Goal: Navigation & Orientation: Find specific page/section

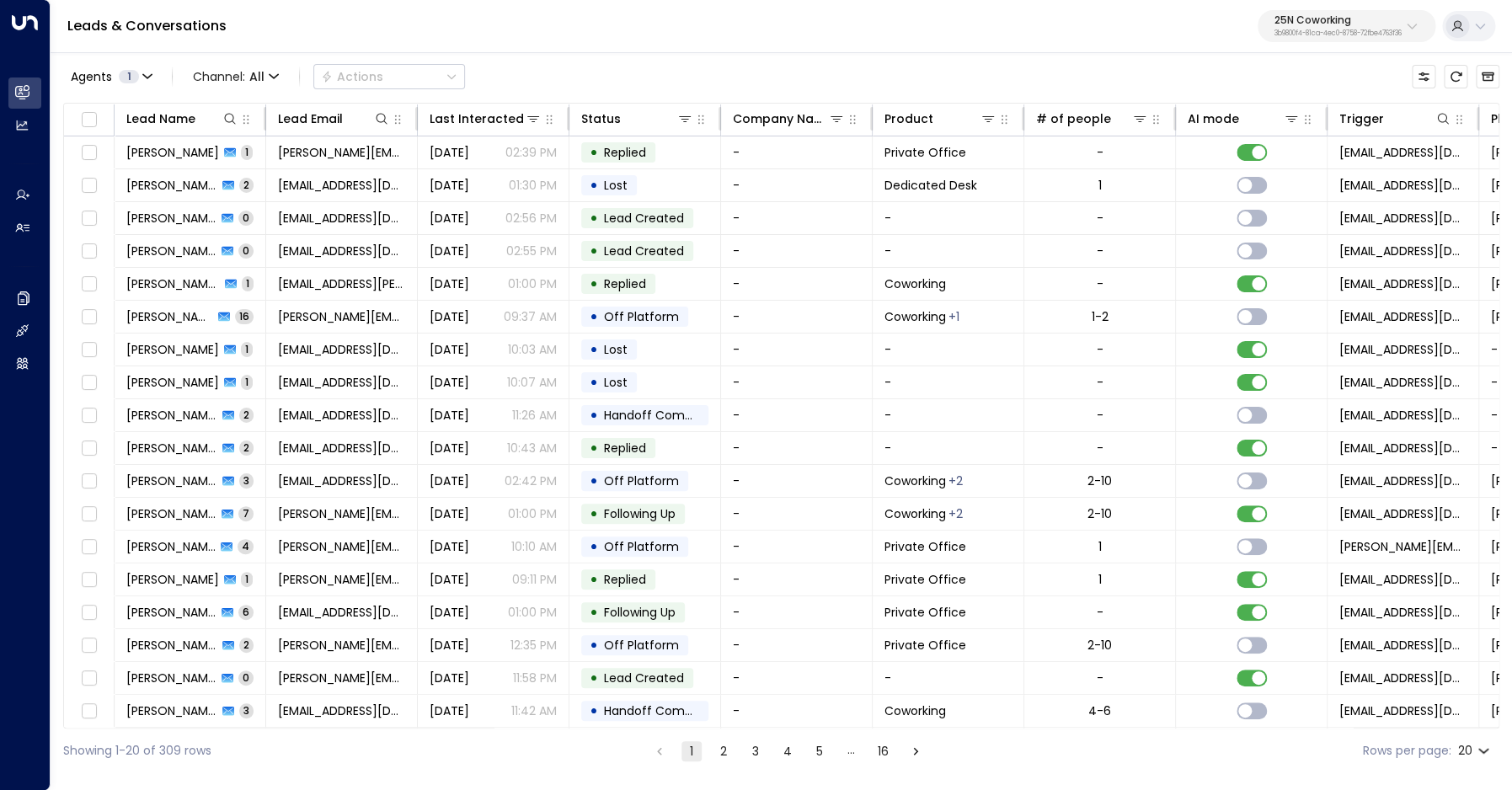
click at [1315, 25] on p "25N Coworking" at bounding box center [1338, 20] width 127 height 11
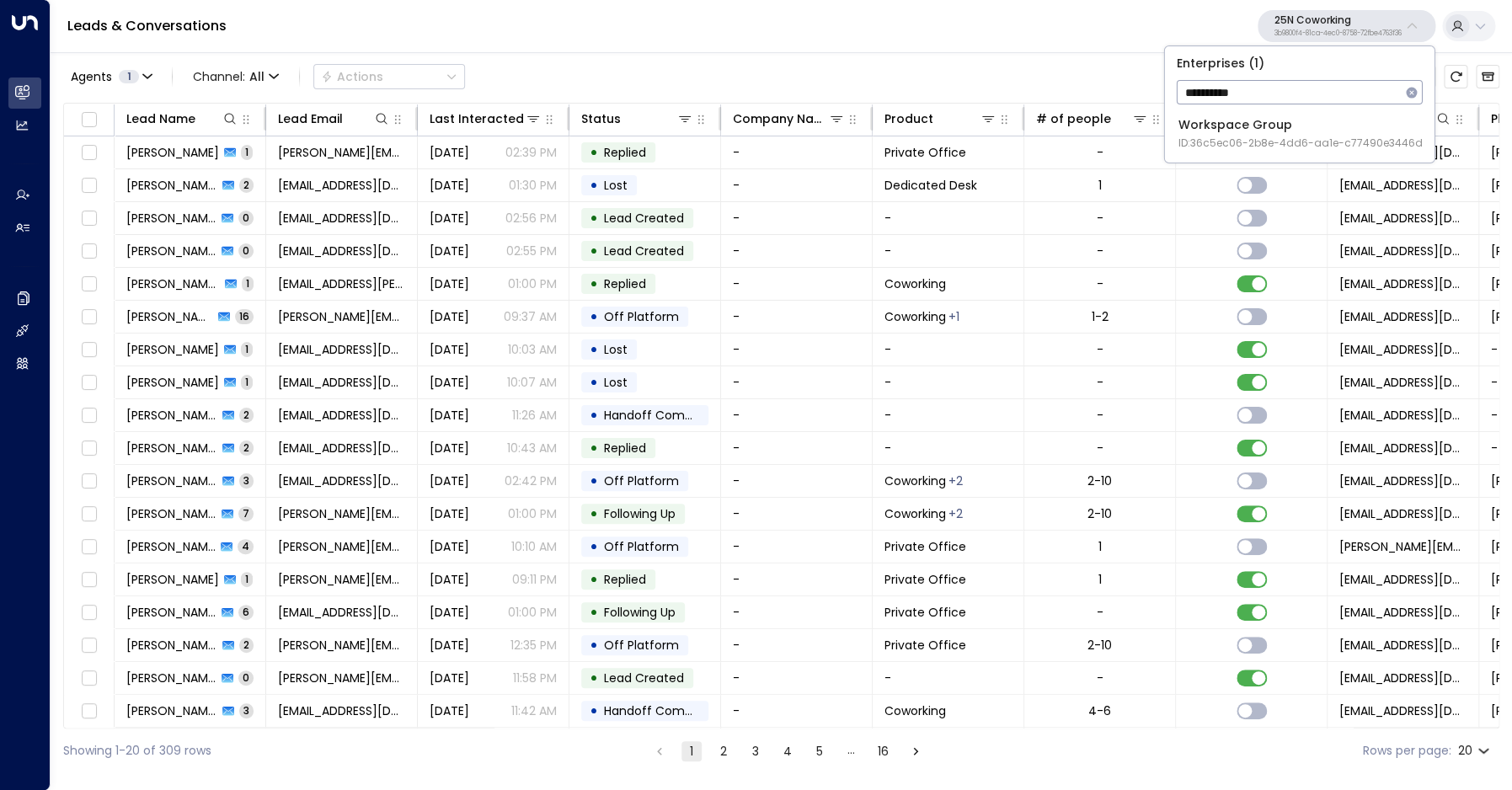
type input "*********"
click at [1216, 139] on span "ID: 36c5ec06-2b8e-4dd6-aa1e-c77490e3446d" at bounding box center [1301, 143] width 244 height 15
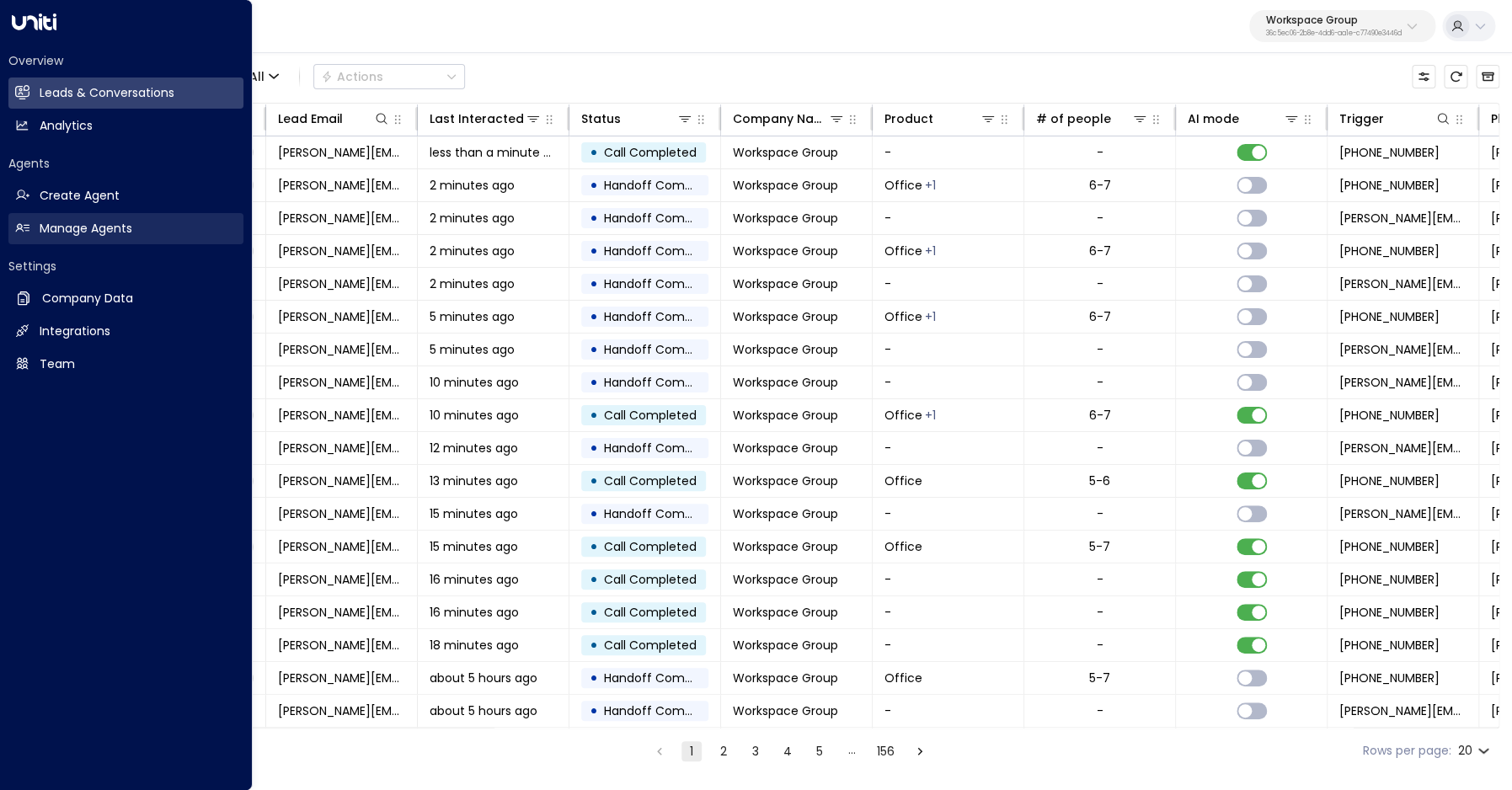
click at [101, 229] on h2 "Manage Agents" at bounding box center [85, 229] width 93 height 17
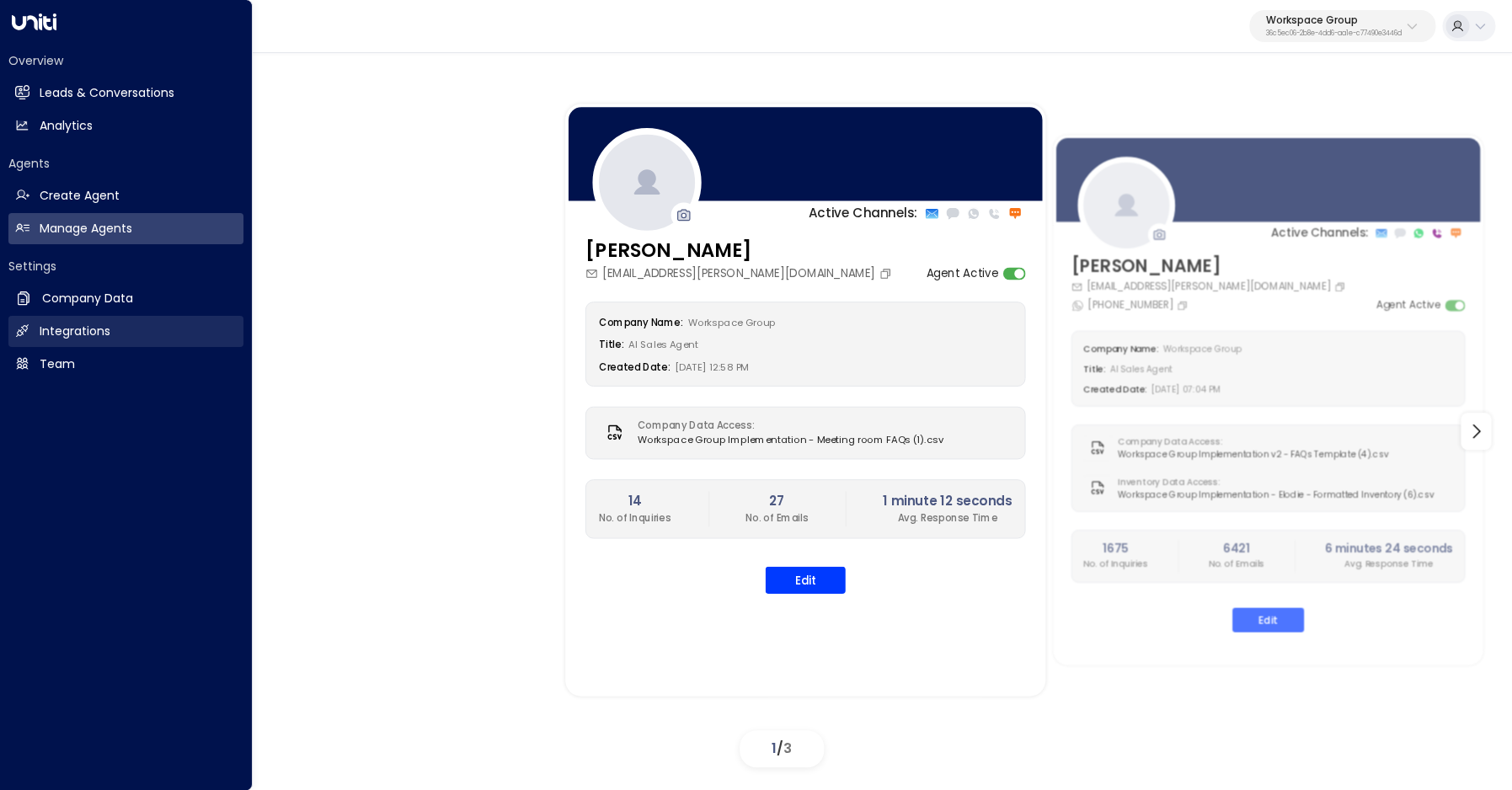
click at [35, 332] on link "Integrations Integrations" at bounding box center [126, 331] width 235 height 32
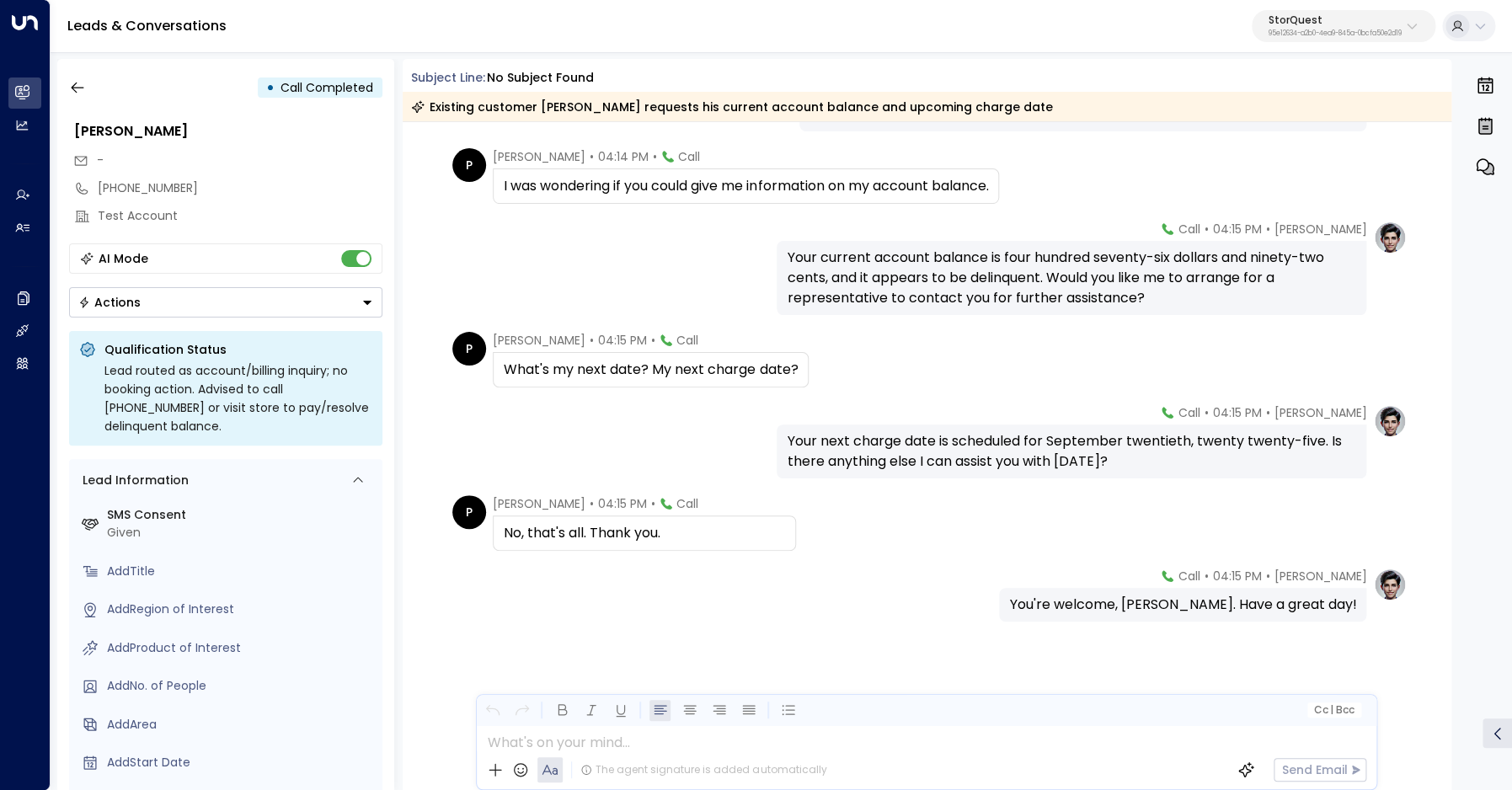
scroll to position [589, 0]
